Goal: Obtain resource: Download file/media

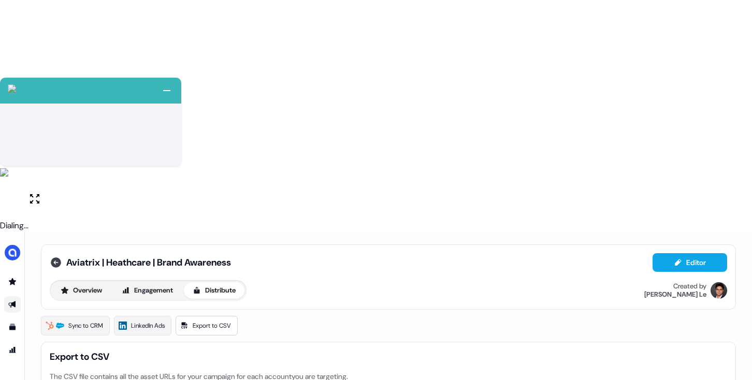
click at [54, 257] on icon at bounding box center [56, 262] width 10 height 10
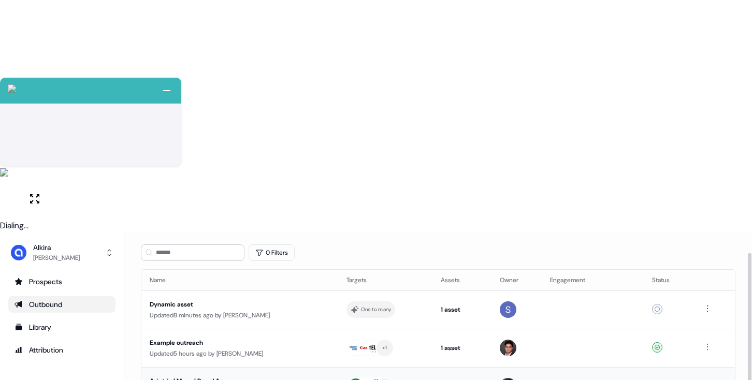
scroll to position [51, 0]
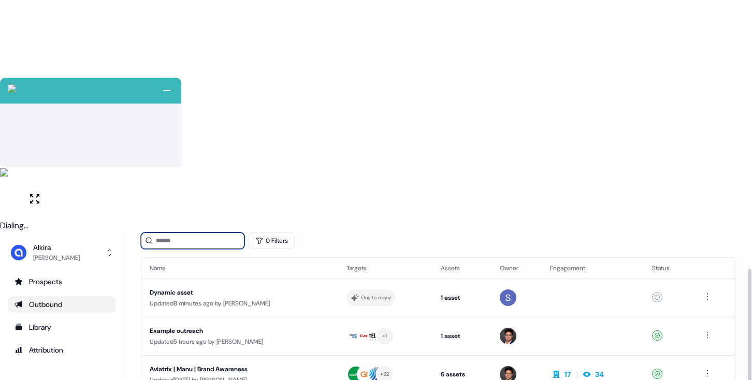
click at [189, 232] on input at bounding box center [193, 240] width 104 height 17
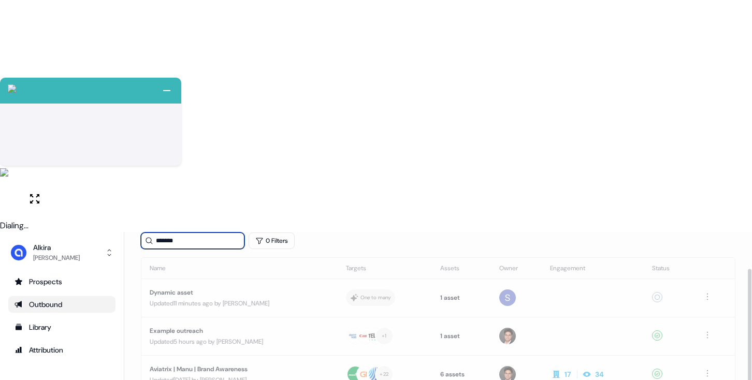
scroll to position [40, 0]
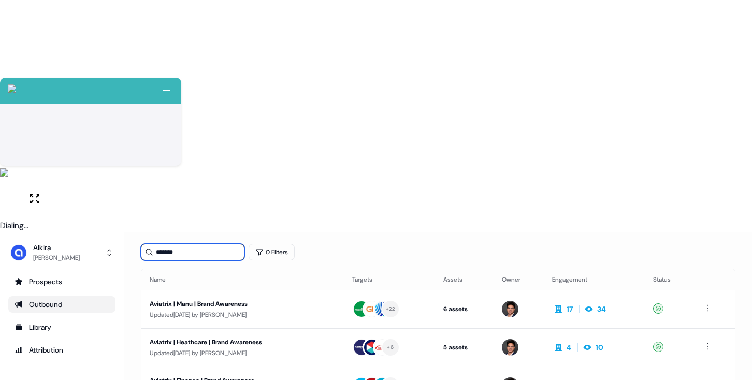
type input "*******"
click at [257, 375] on div "Aviatrix | Finance | Brand Awareness" at bounding box center [243, 380] width 186 height 10
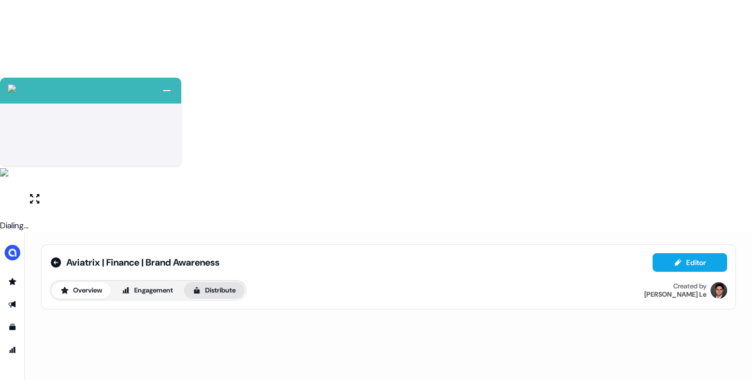
click at [218, 282] on button "Distribute" at bounding box center [214, 290] width 61 height 17
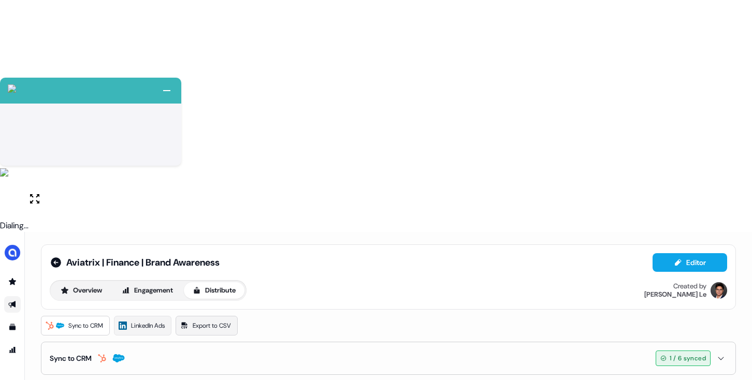
click at [215, 320] on span "Export to CSV" at bounding box center [212, 325] width 38 height 10
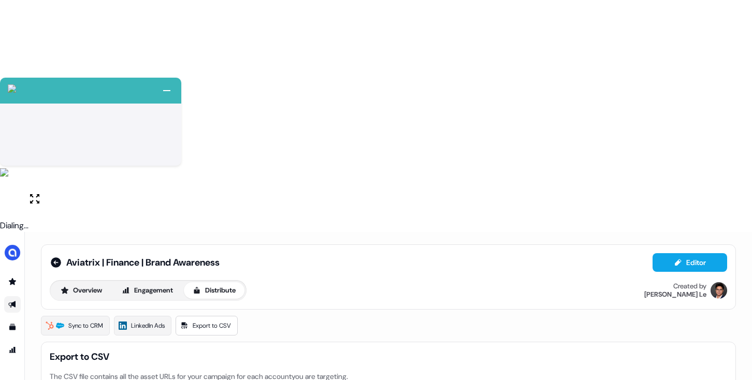
click at [53, 257] on icon at bounding box center [56, 262] width 10 height 10
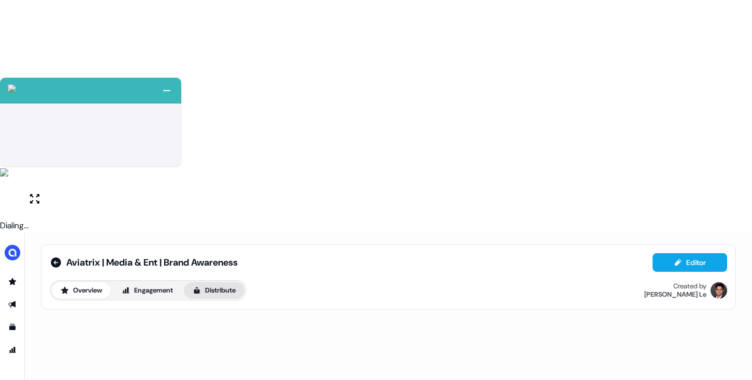
click at [216, 282] on button "Distribute" at bounding box center [214, 290] width 61 height 17
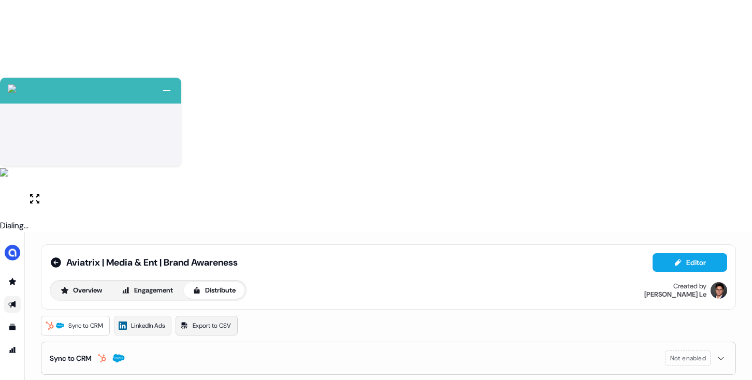
click at [195, 316] on link "Export to CSV" at bounding box center [206, 326] width 62 height 20
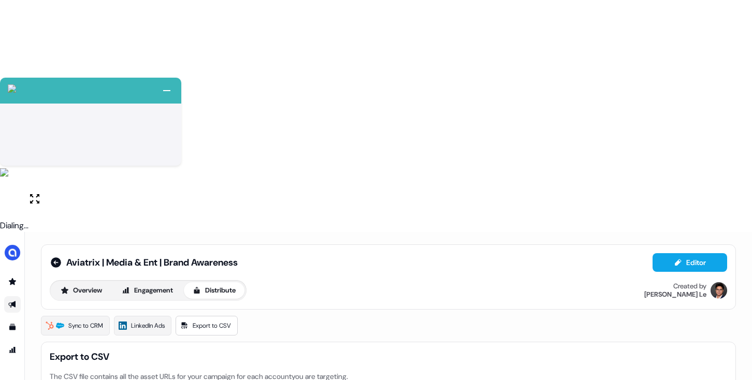
click at [52, 257] on icon at bounding box center [56, 262] width 10 height 10
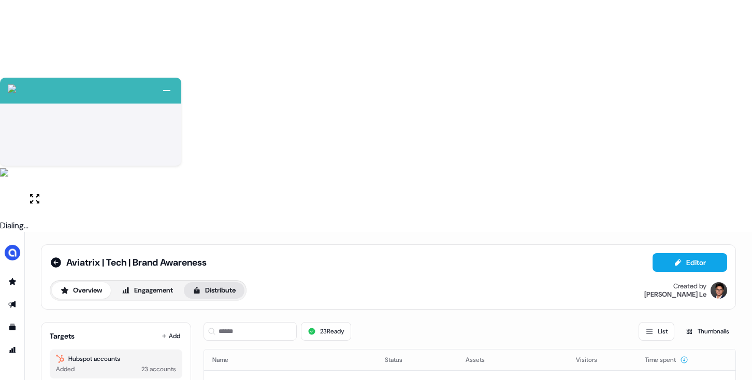
click at [215, 282] on button "Distribute" at bounding box center [214, 290] width 61 height 17
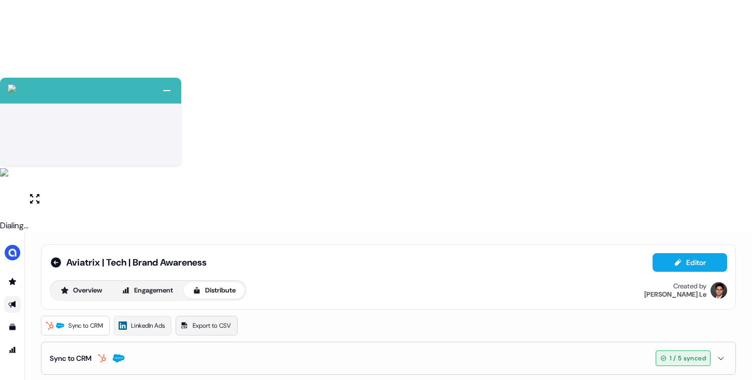
click at [211, 320] on span "Export to CSV" at bounding box center [212, 325] width 38 height 10
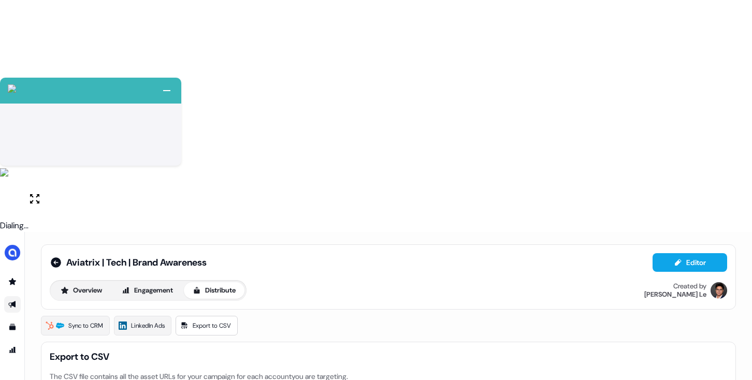
click at [54, 257] on icon at bounding box center [56, 262] width 10 height 10
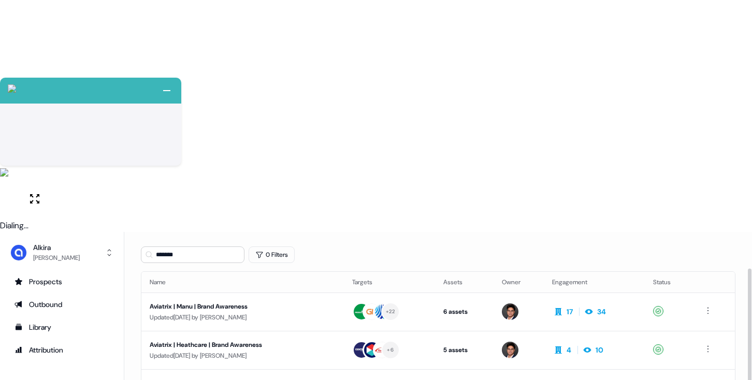
scroll to position [40, 0]
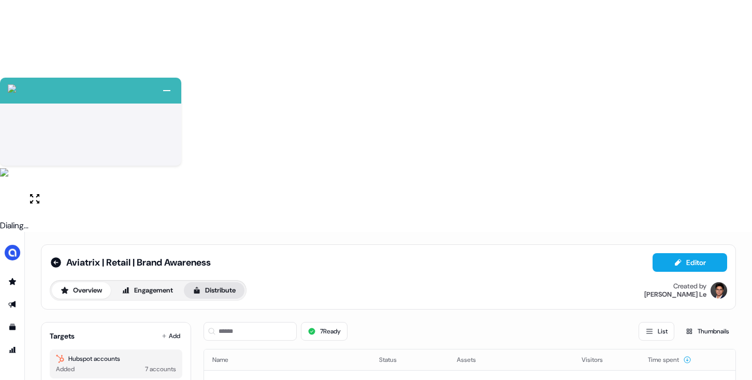
click at [218, 282] on button "Distribute" at bounding box center [214, 290] width 61 height 17
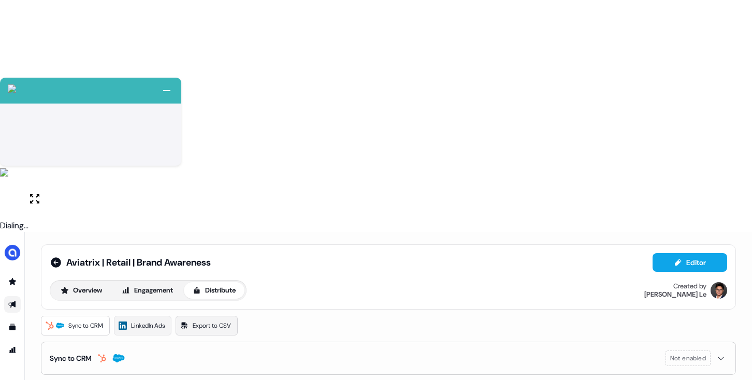
click at [215, 316] on link "Export to CSV" at bounding box center [206, 326] width 62 height 20
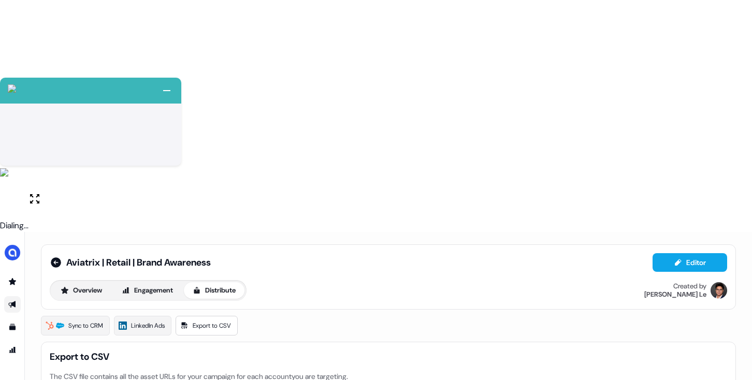
click at [57, 257] on icon at bounding box center [56, 262] width 10 height 10
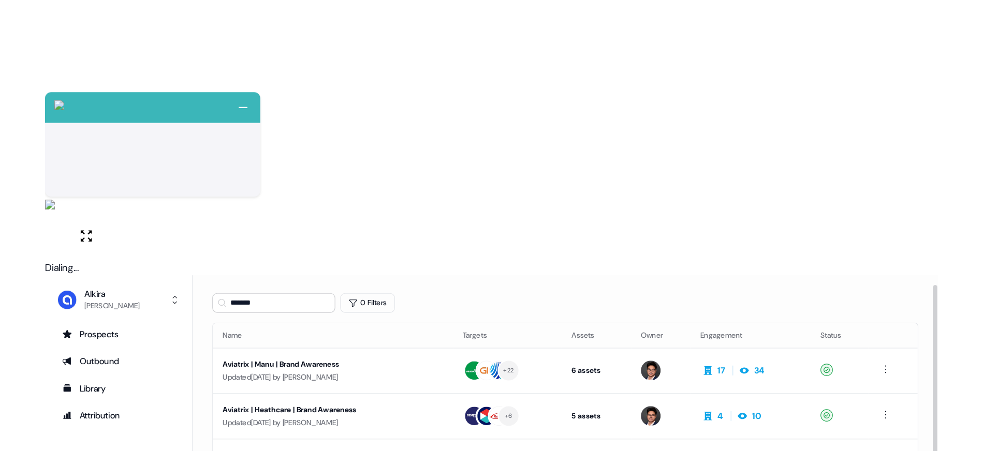
scroll to position [40, 0]
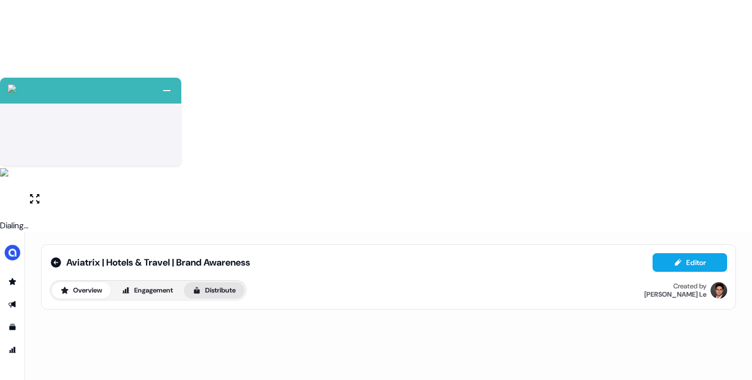
click at [223, 282] on button "Distribute" at bounding box center [214, 290] width 61 height 17
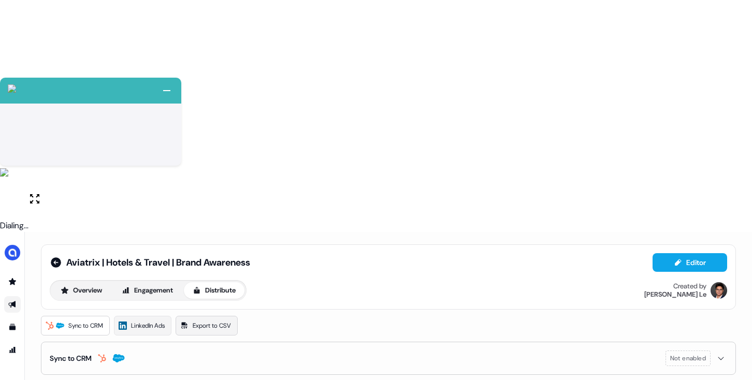
click at [212, 320] on span "Export to CSV" at bounding box center [212, 325] width 38 height 10
